Goal: Transaction & Acquisition: Obtain resource

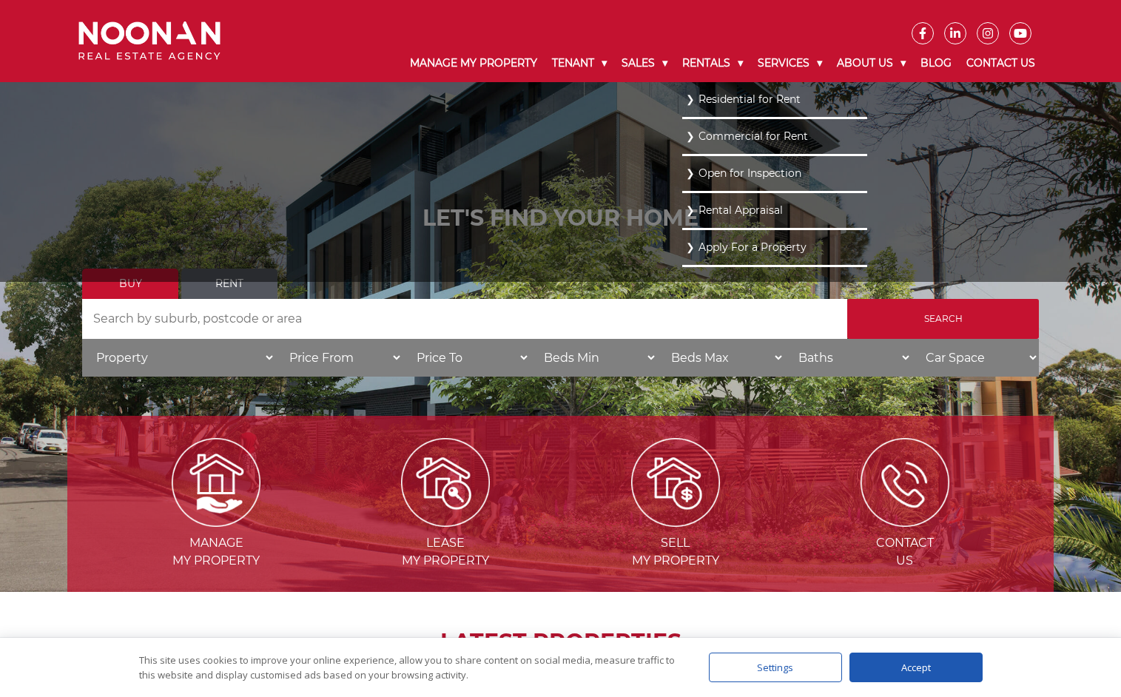
click at [732, 115] on li "Residential for Rent" at bounding box center [774, 100] width 185 height 37
click at [731, 108] on link "Residential for Rent" at bounding box center [775, 100] width 178 height 20
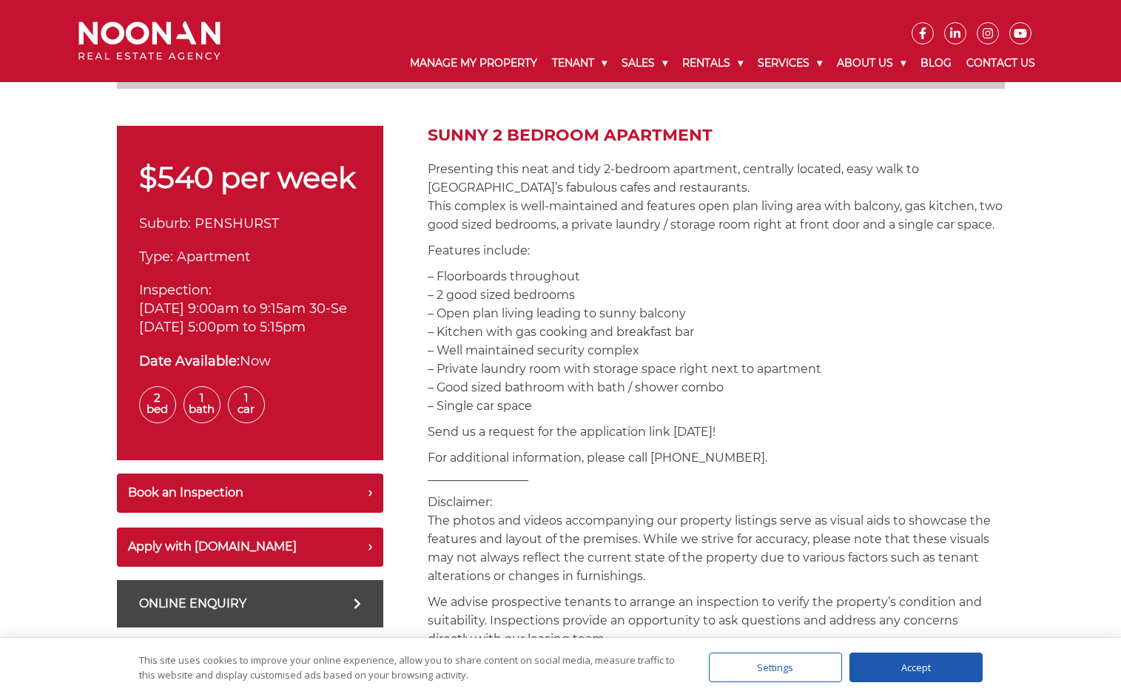
scroll to position [444, 0]
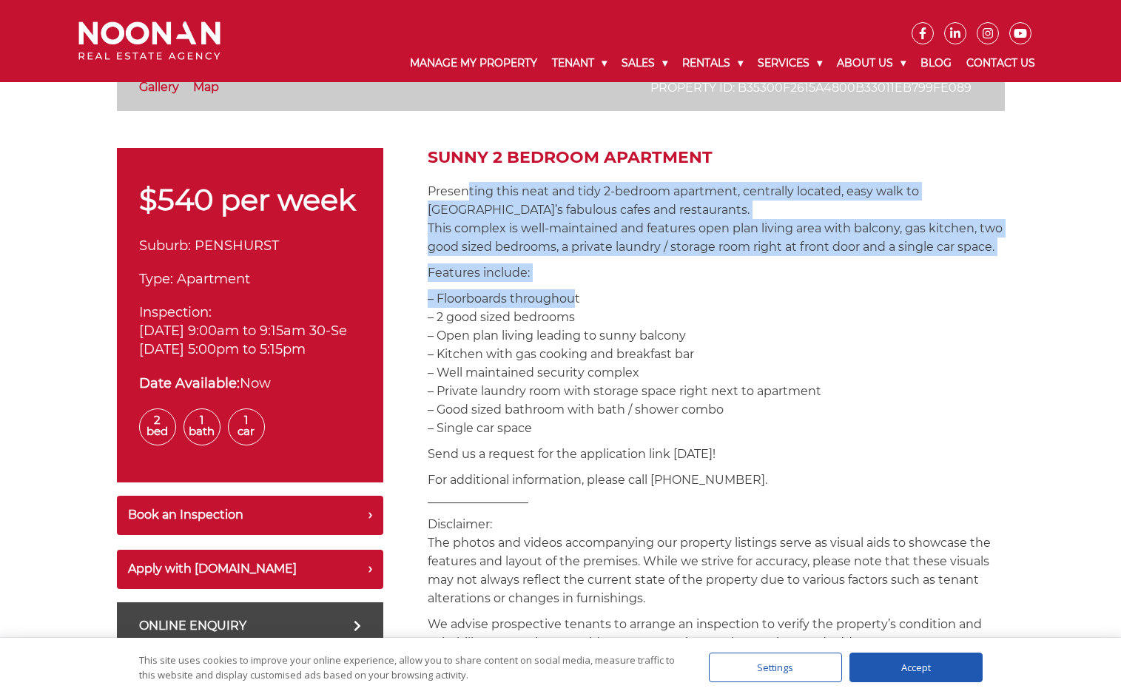
drag, startPoint x: 466, startPoint y: 195, endPoint x: 572, endPoint y: 294, distance: 144.5
click at [572, 294] on p "– Floorboards throughout – 2 good sized bedrooms – Open plan living leading to …" at bounding box center [716, 363] width 577 height 148
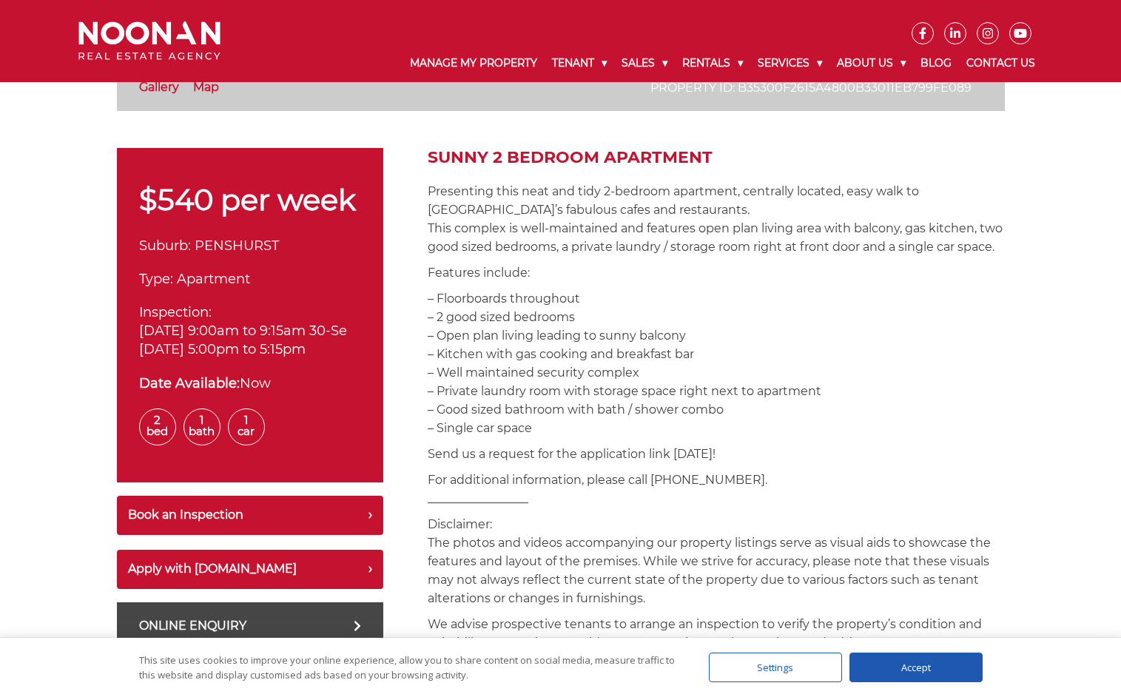
drag, startPoint x: 491, startPoint y: 228, endPoint x: 598, endPoint y: 321, distance: 141.6
click at [598, 321] on p "– Floorboards throughout – 2 good sized bedrooms – Open plan living leading to …" at bounding box center [716, 363] width 577 height 148
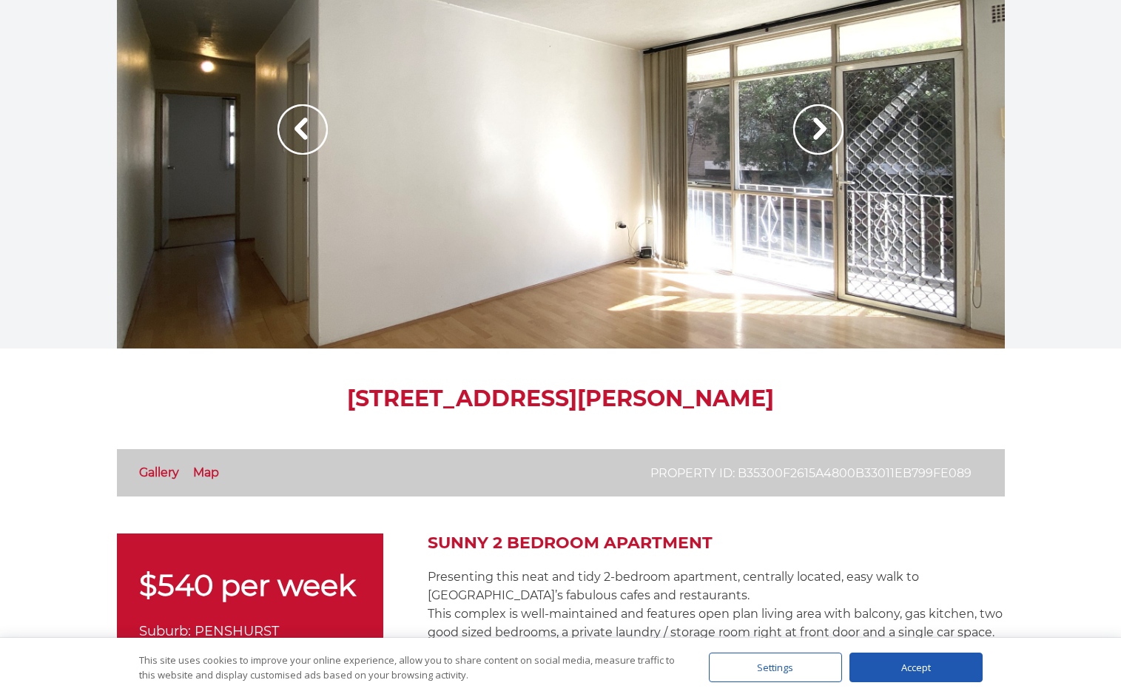
scroll to position [0, 0]
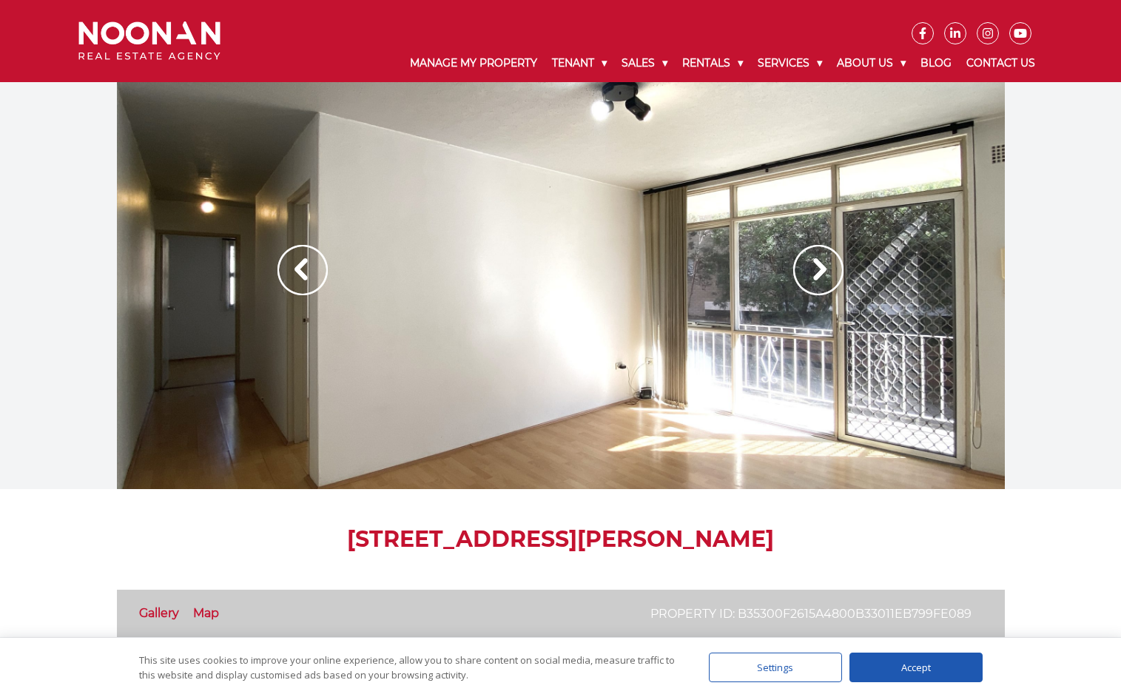
click at [805, 269] on img at bounding box center [818, 270] width 50 height 50
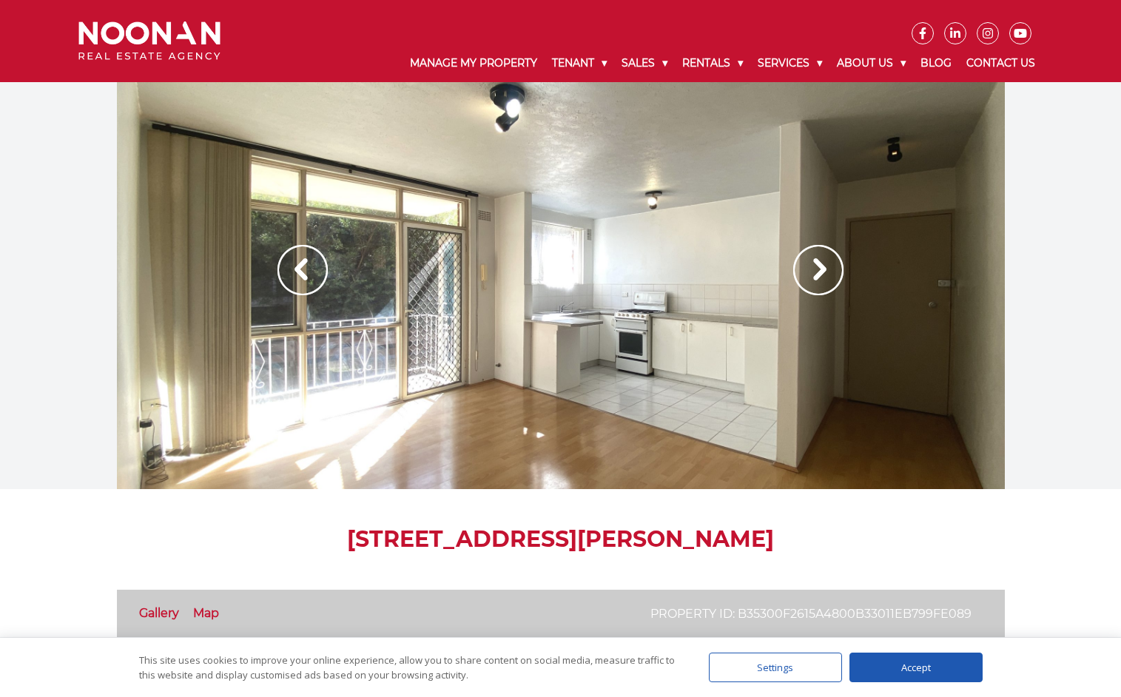
click at [805, 269] on img at bounding box center [818, 270] width 50 height 50
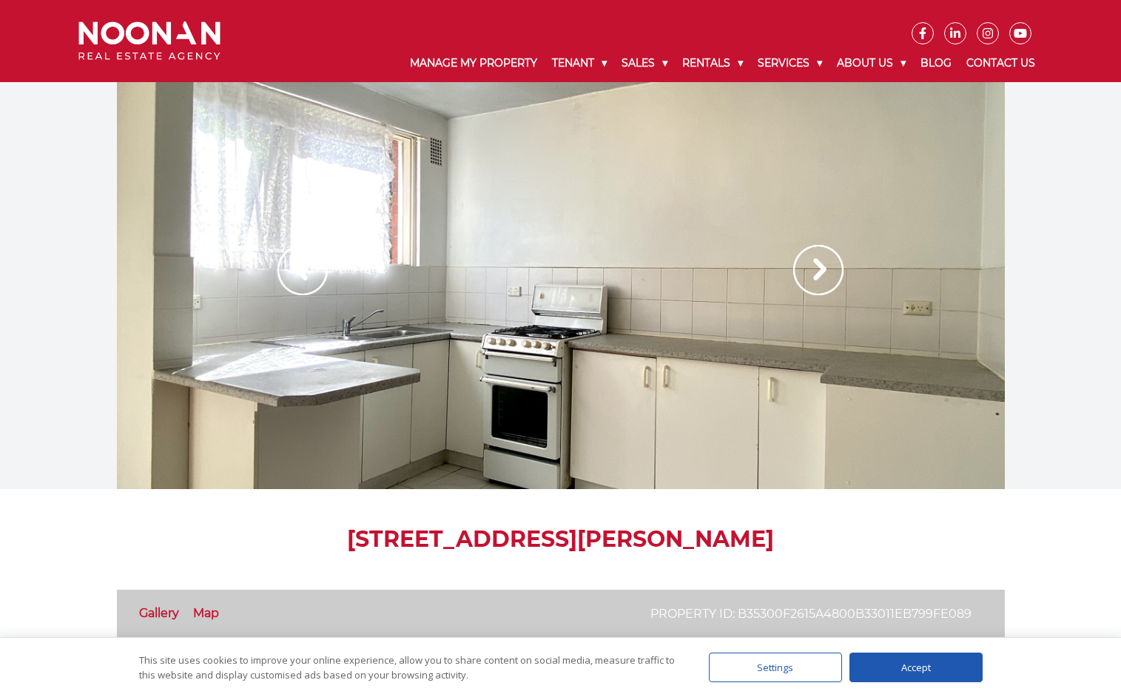
click at [805, 269] on img at bounding box center [818, 270] width 50 height 50
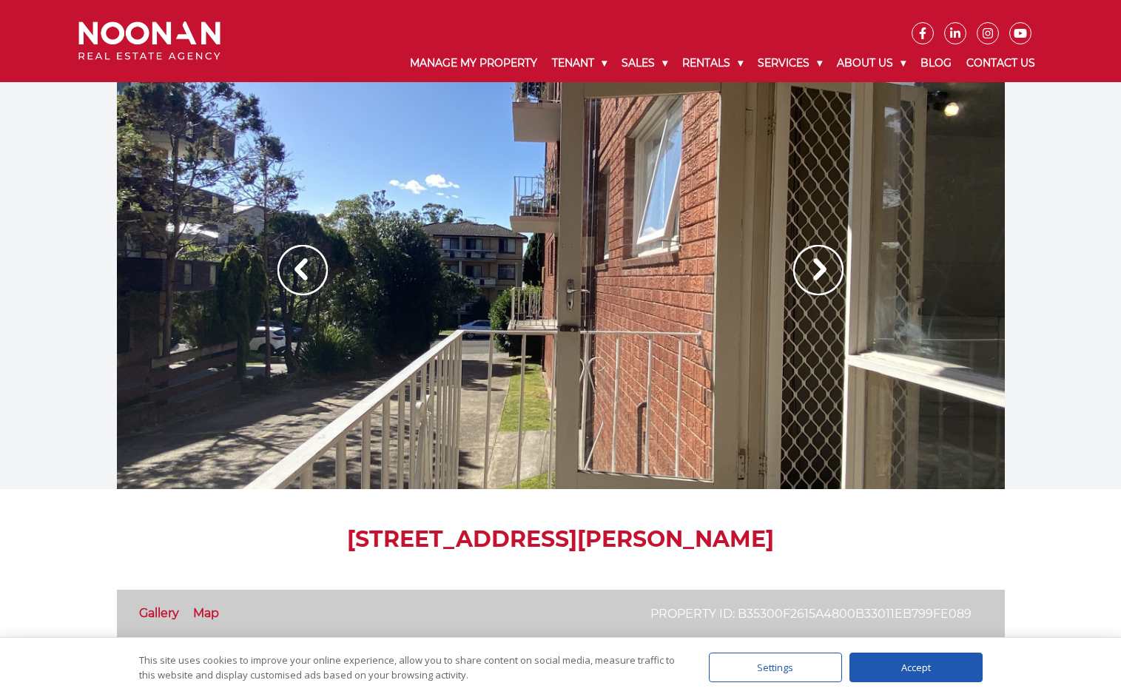
click at [805, 269] on img at bounding box center [818, 270] width 50 height 50
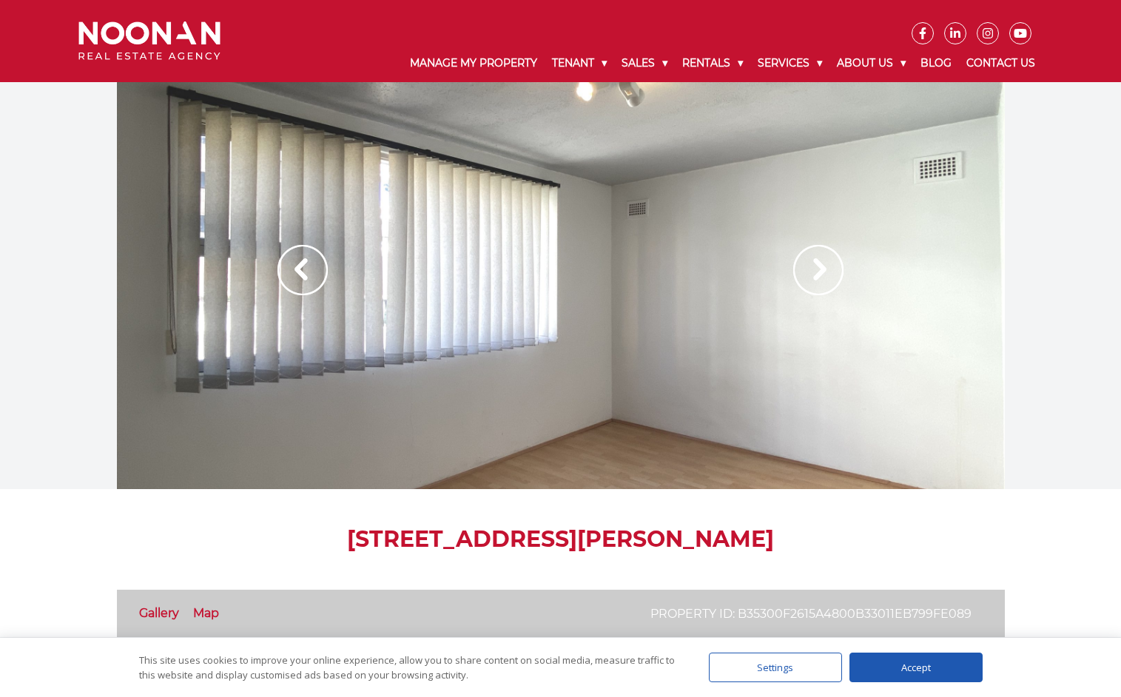
click at [300, 269] on img at bounding box center [303, 270] width 50 height 50
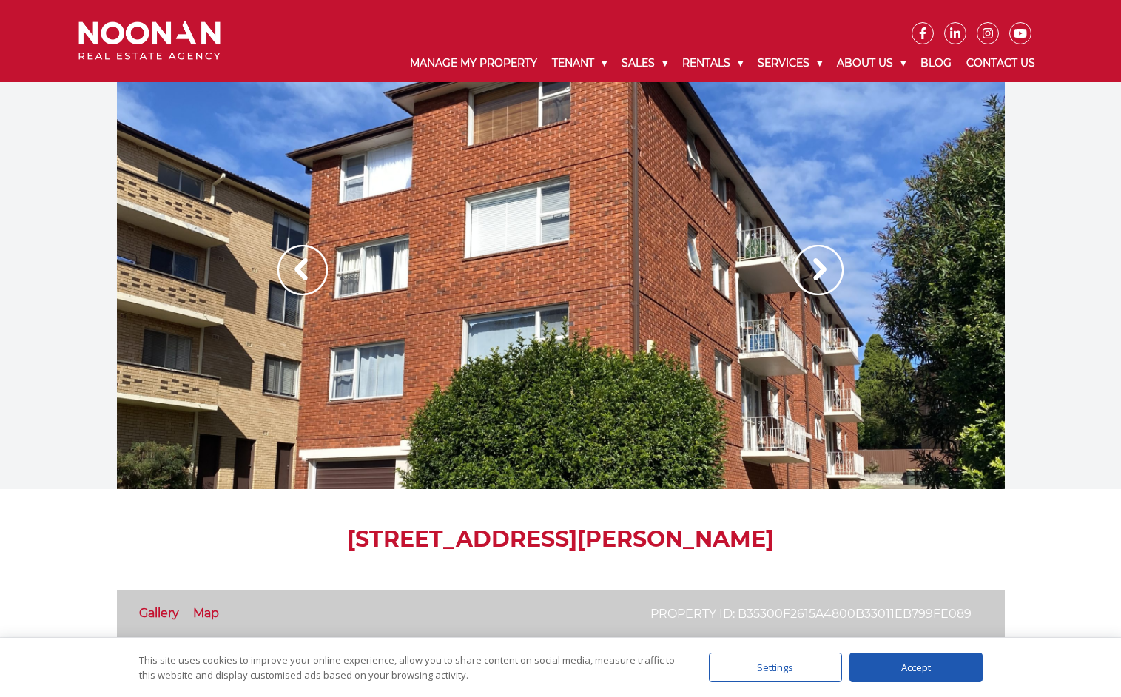
click at [120, 528] on h1 "[STREET_ADDRESS][PERSON_NAME]" at bounding box center [561, 539] width 888 height 27
